Goal: Register for event/course

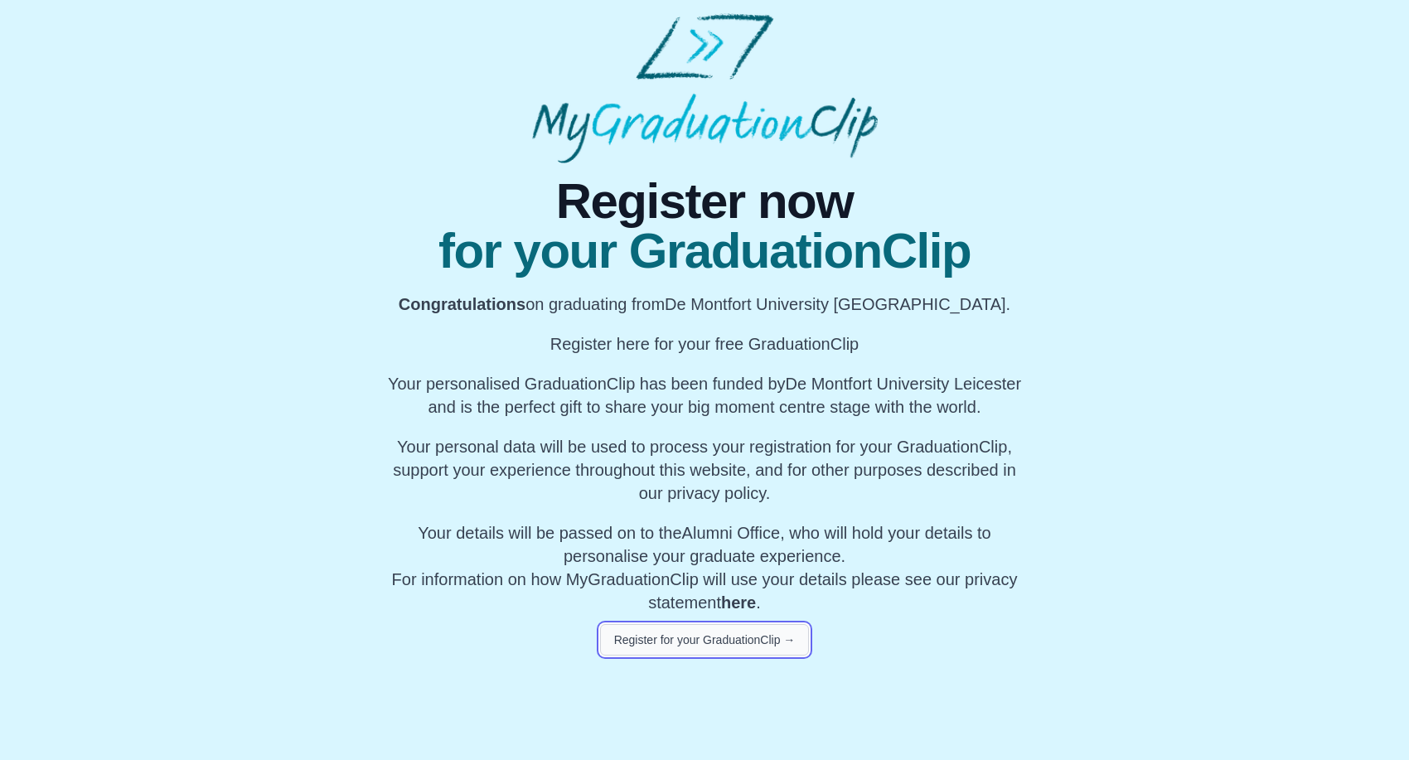
click at [659, 639] on button "Register for your GraduationClip →" at bounding box center [705, 640] width 210 height 32
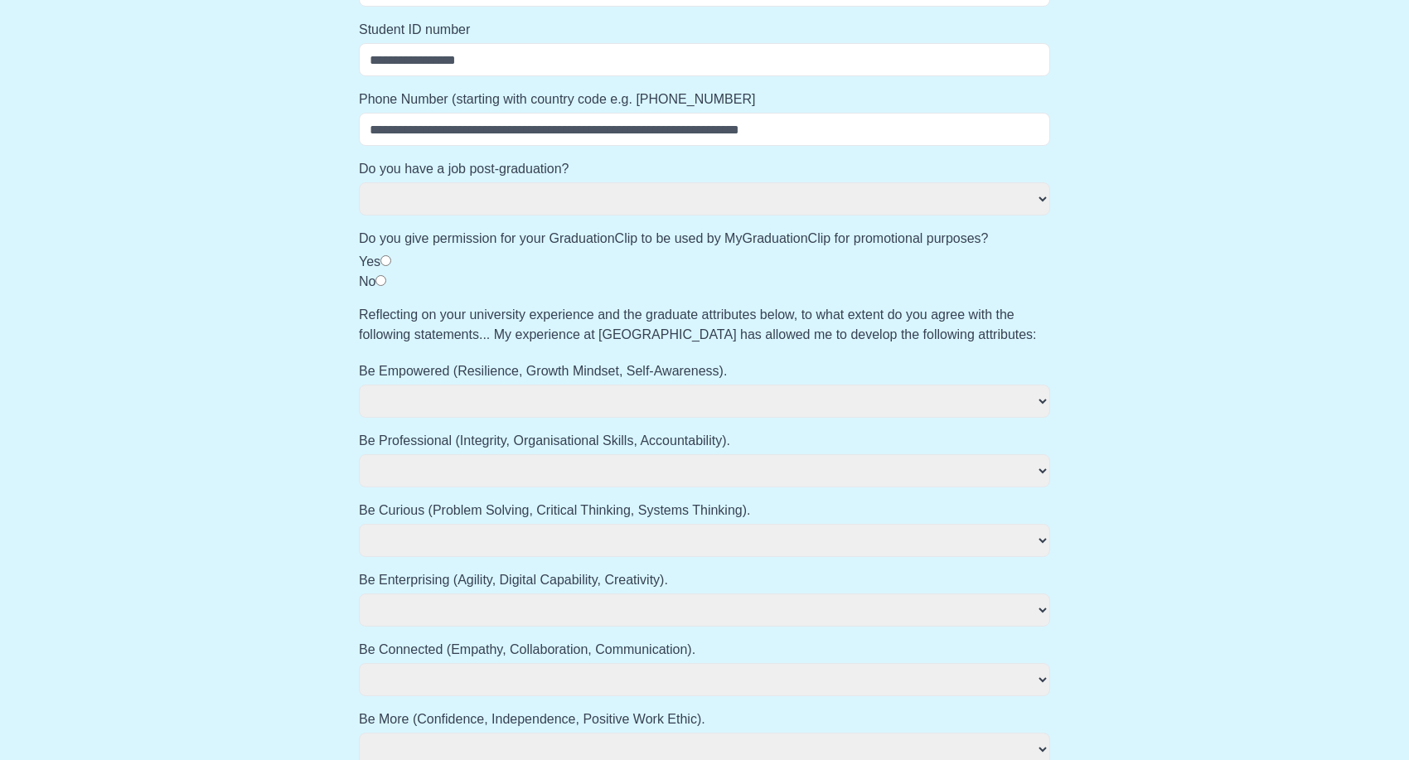
scroll to position [665, 0]
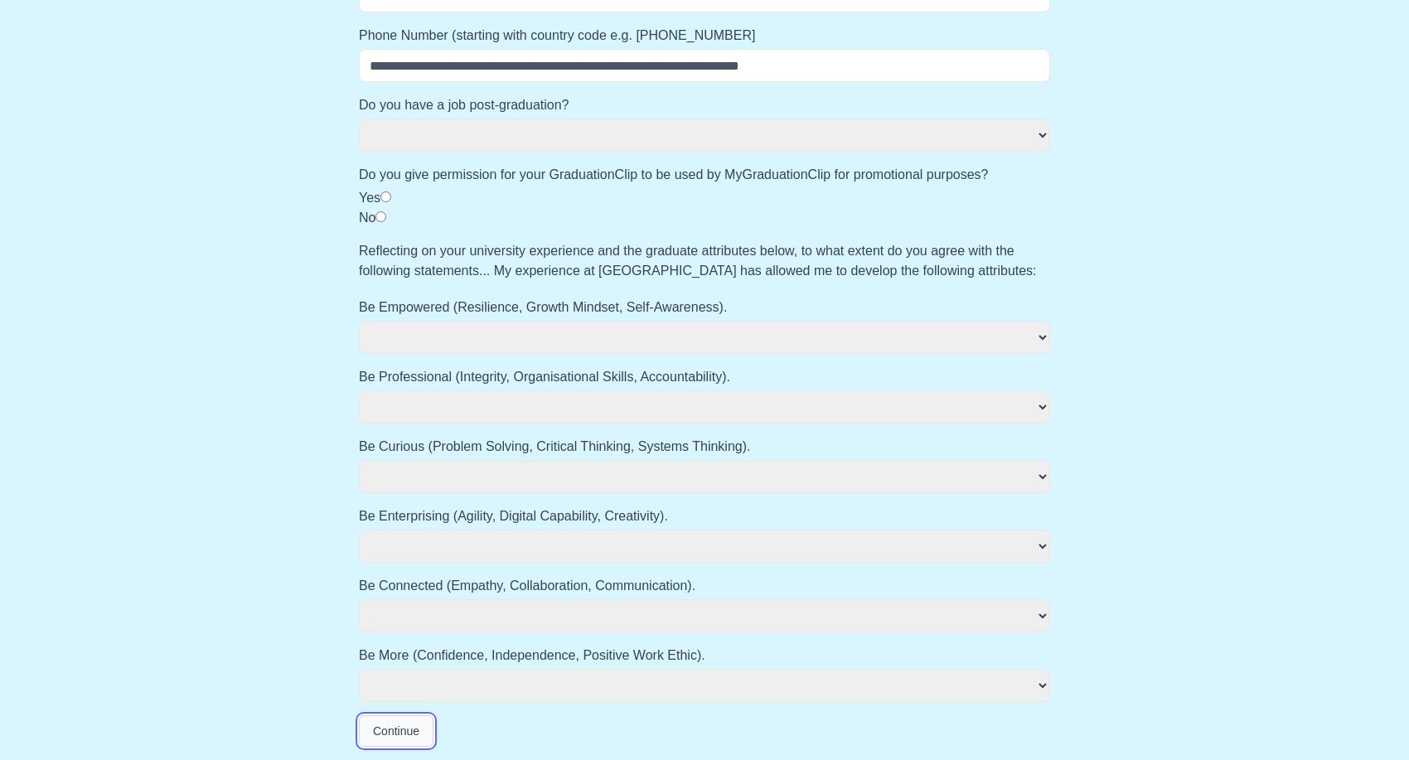
click at [382, 732] on button "Continue" at bounding box center [396, 731] width 75 height 32
select select
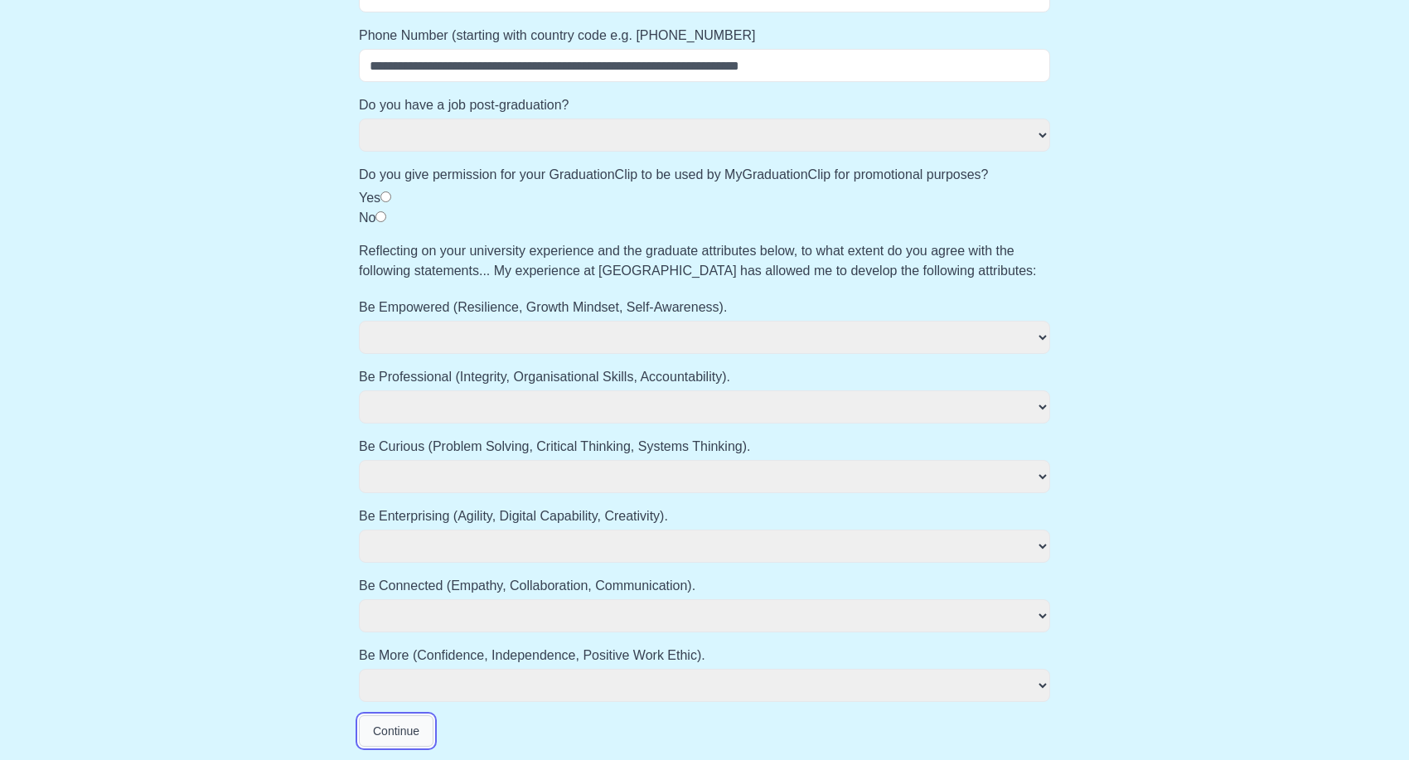
select select
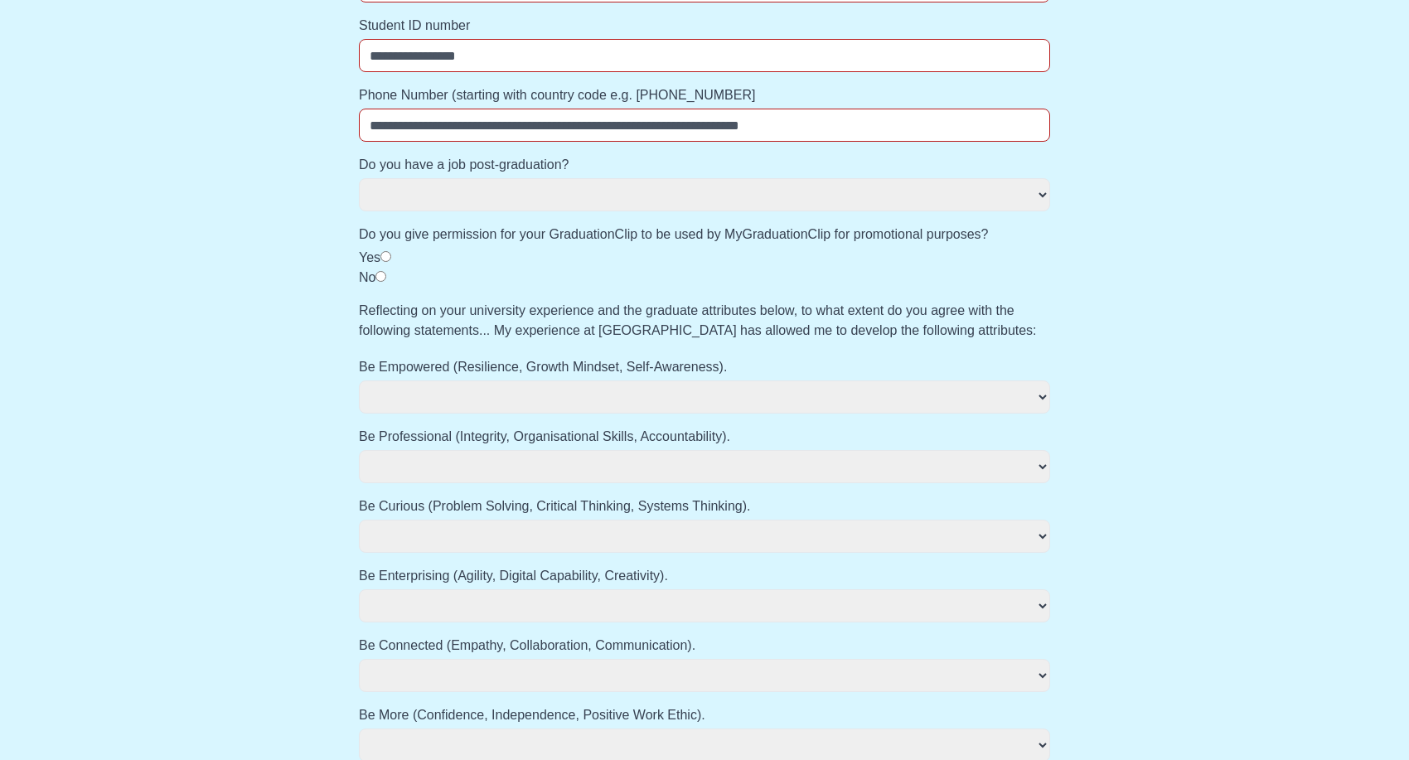
select select
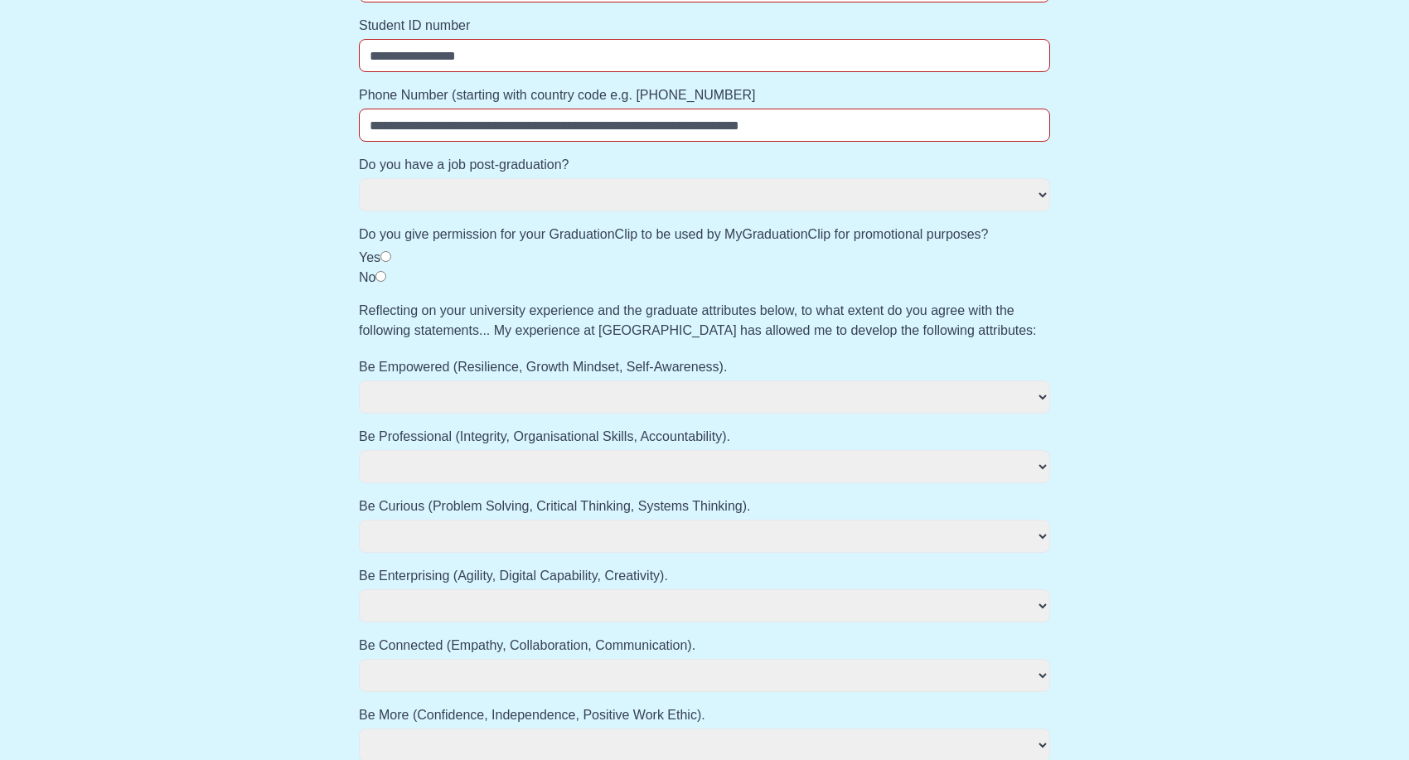
select select
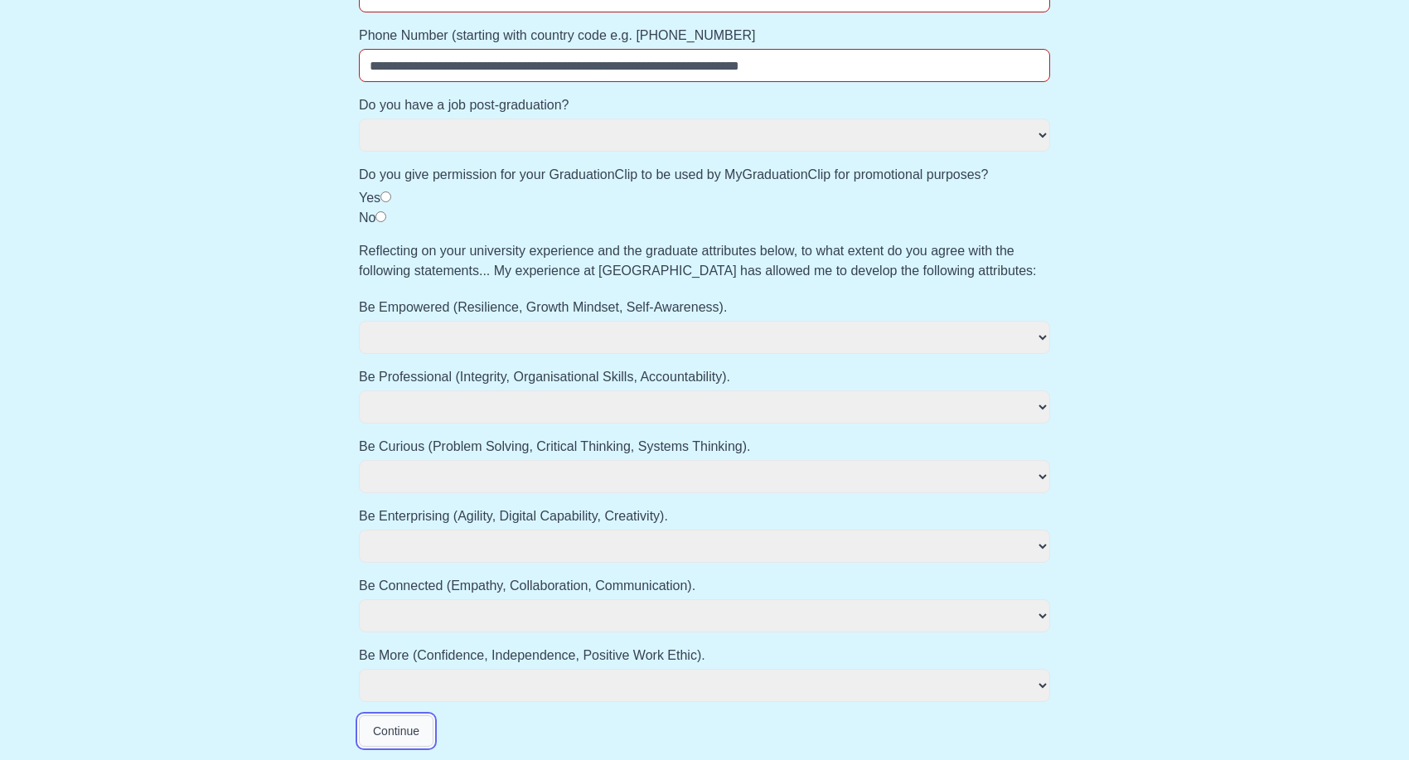
click at [382, 732] on button "Continue" at bounding box center [396, 731] width 75 height 32
select select
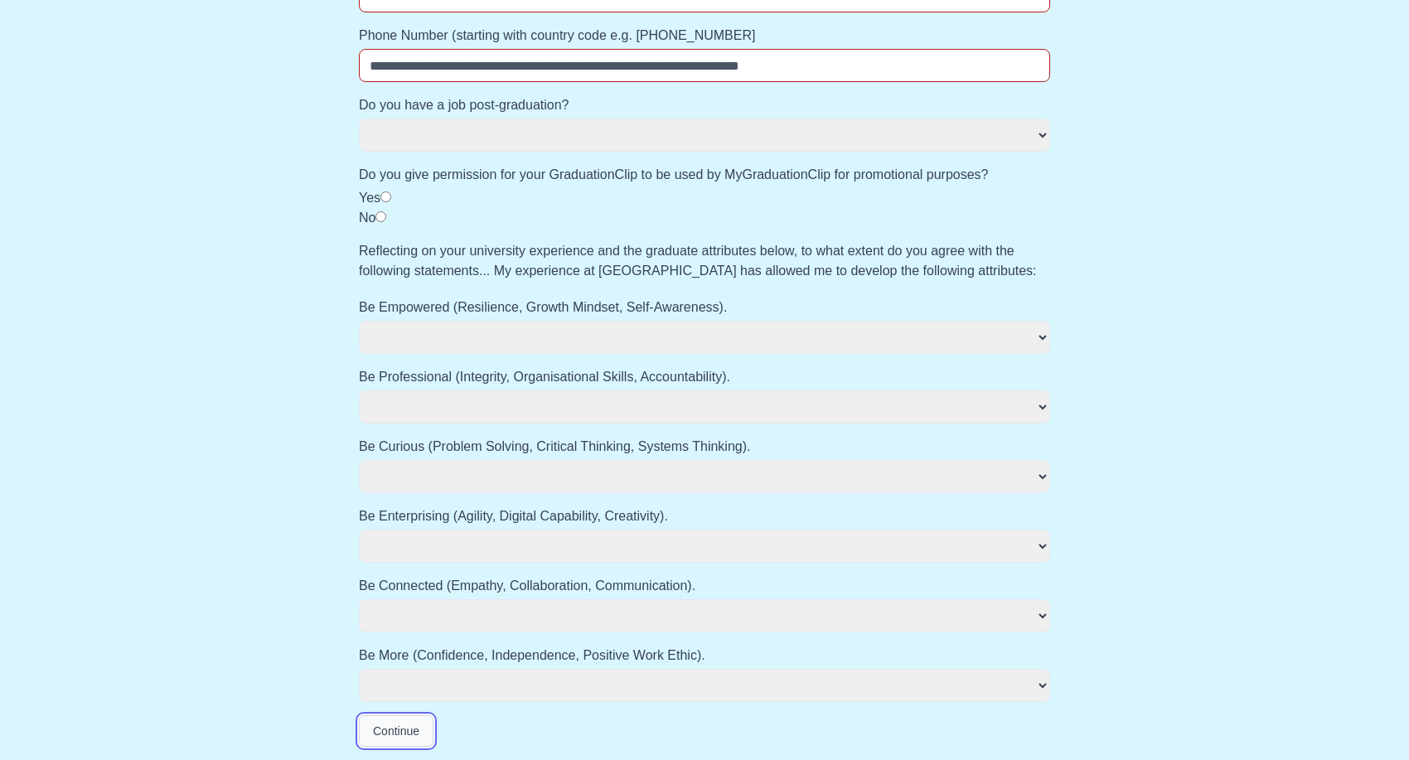
select select
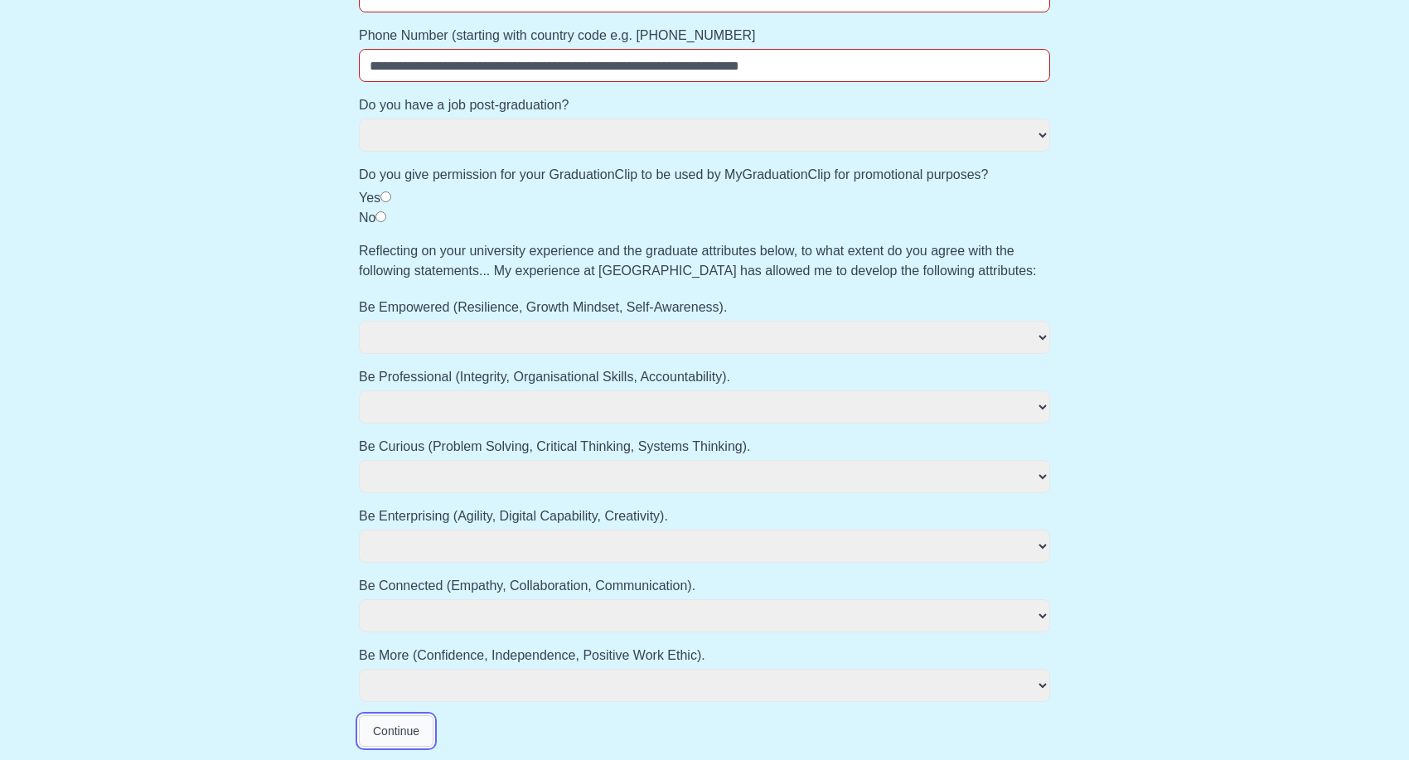
select select
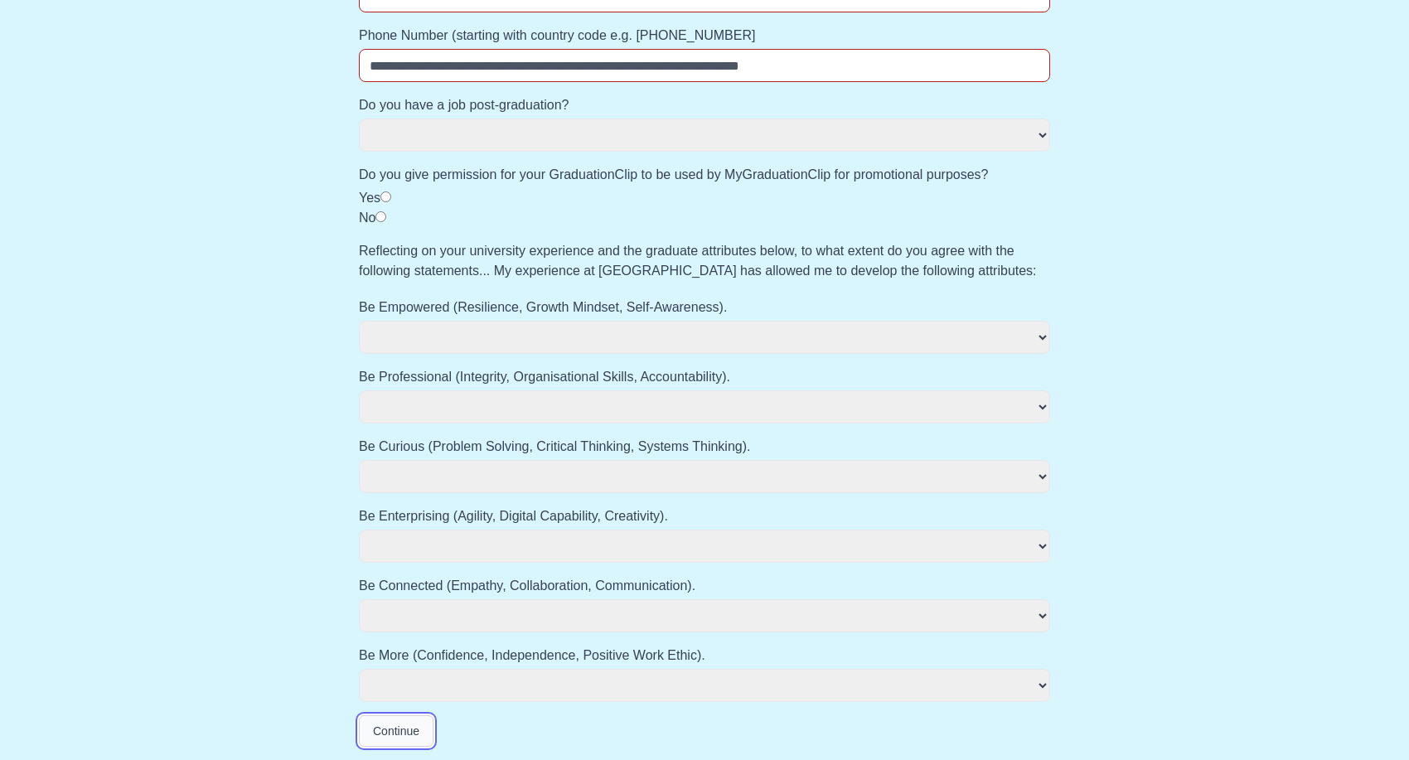
select select
click at [382, 732] on button "Continue" at bounding box center [396, 731] width 75 height 32
select select
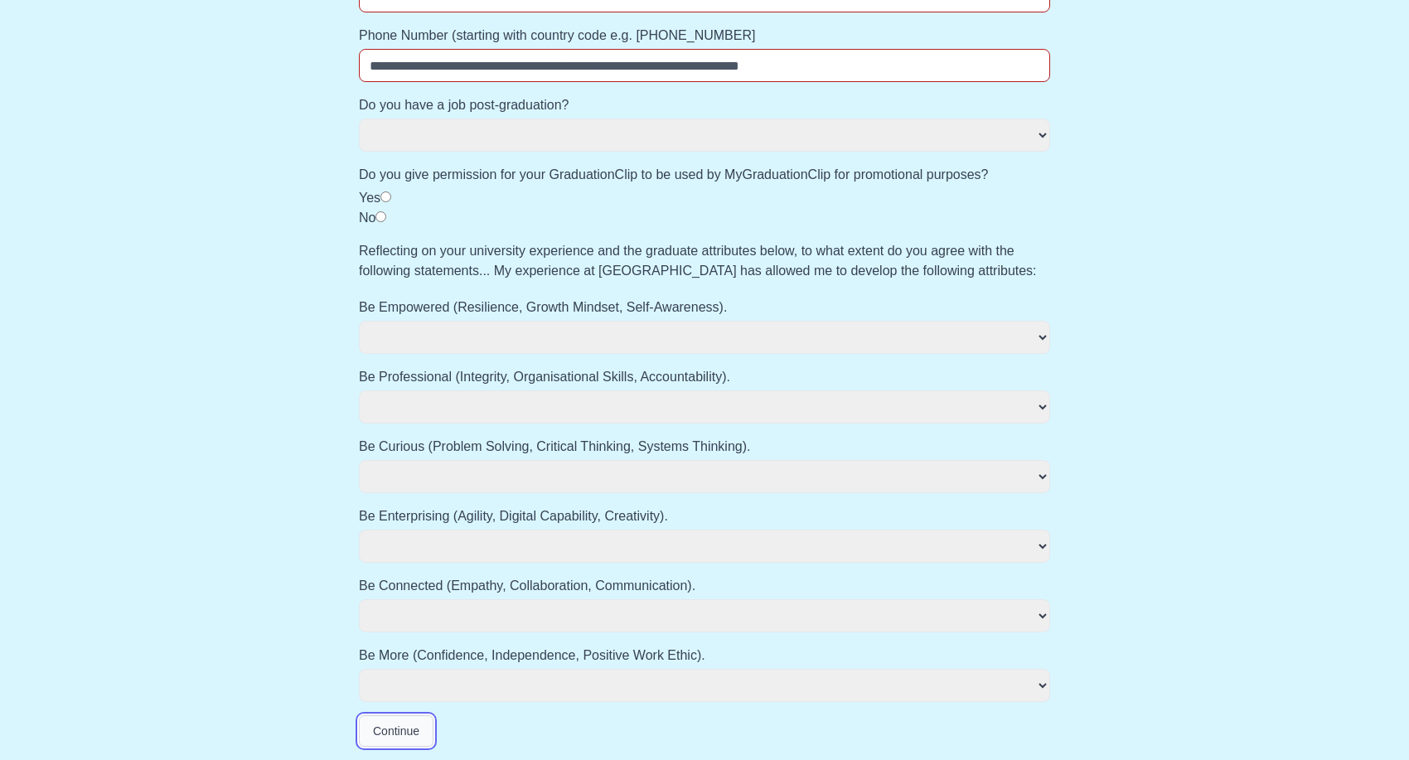
select select
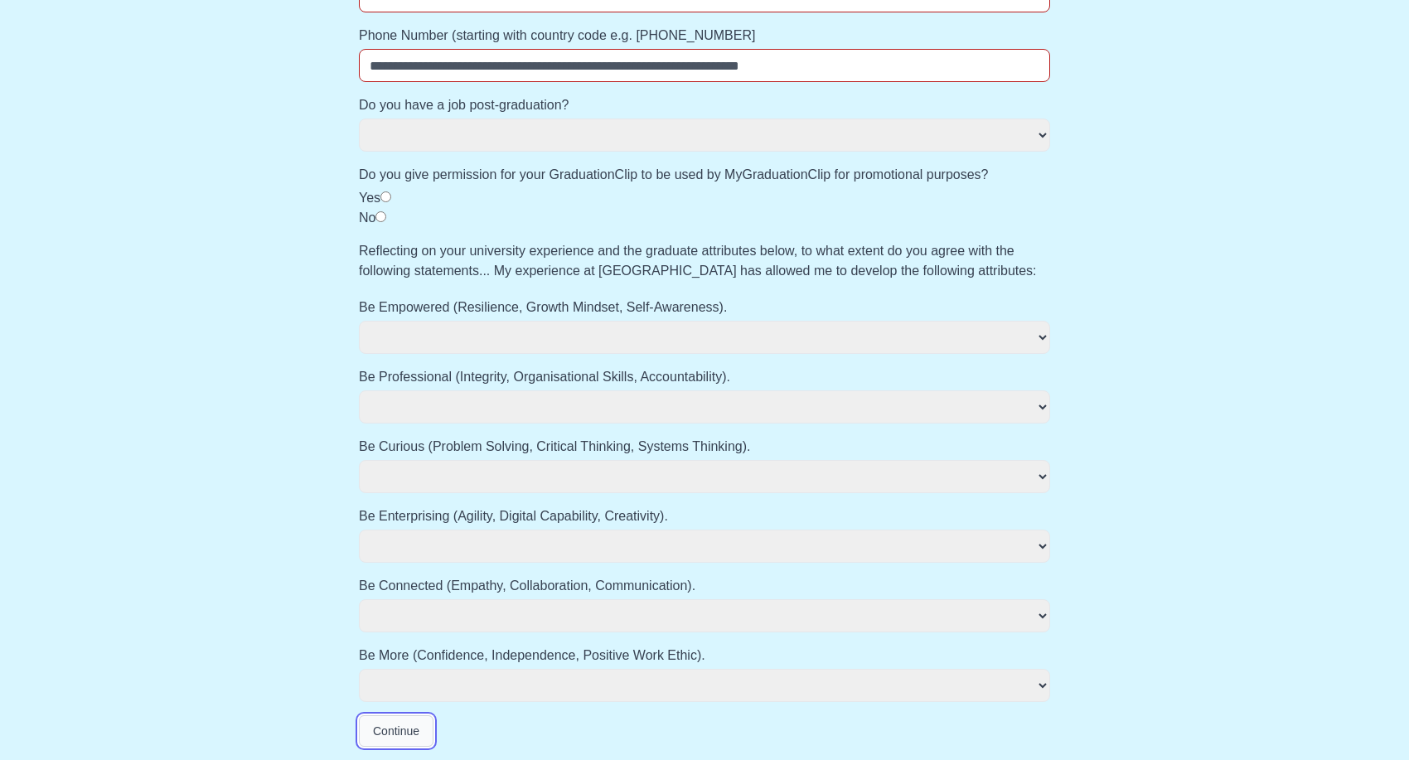
select select
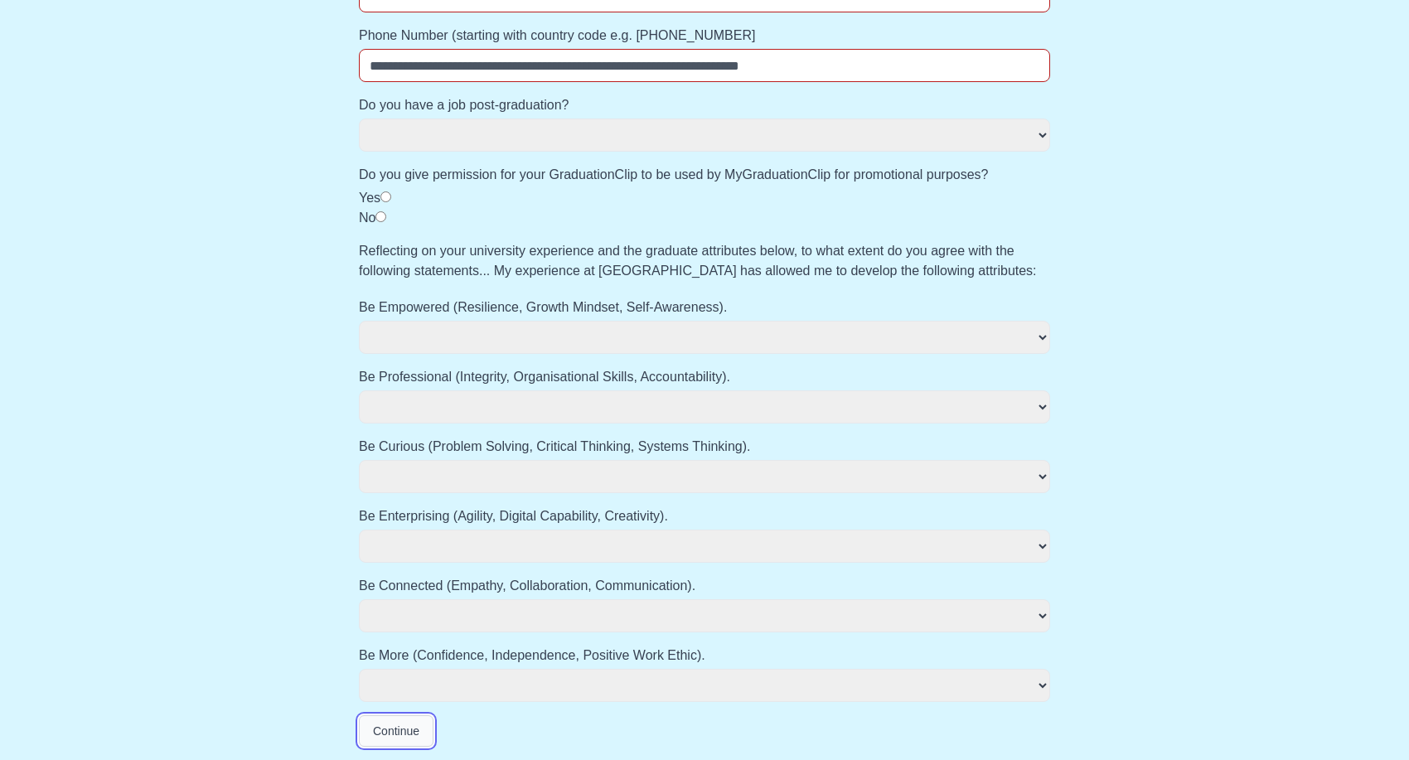
select select
